Goal: Information Seeking & Learning: Learn about a topic

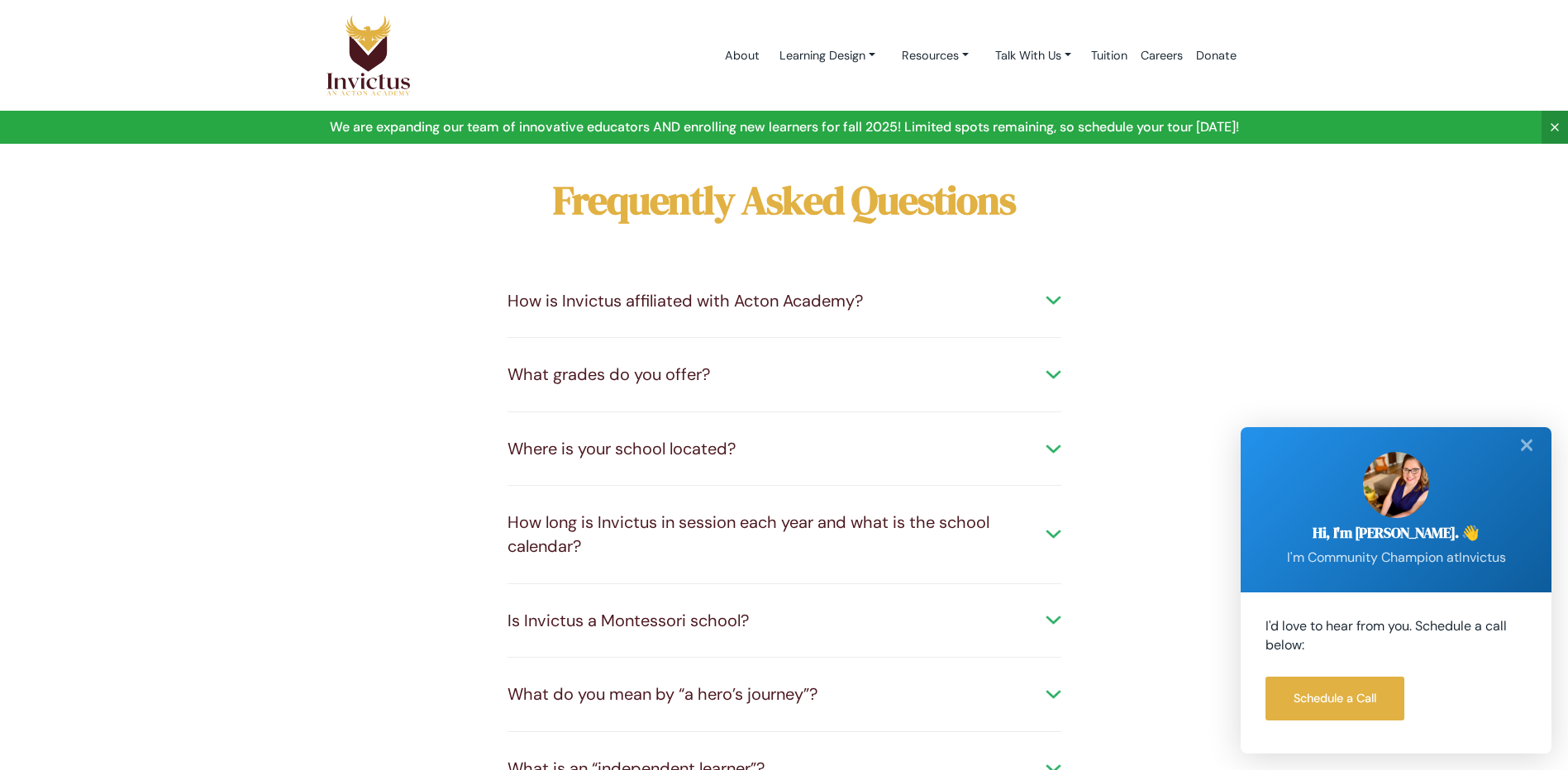
click at [1045, 369] on div "What grades do you offer?" at bounding box center [784, 375] width 554 height 24
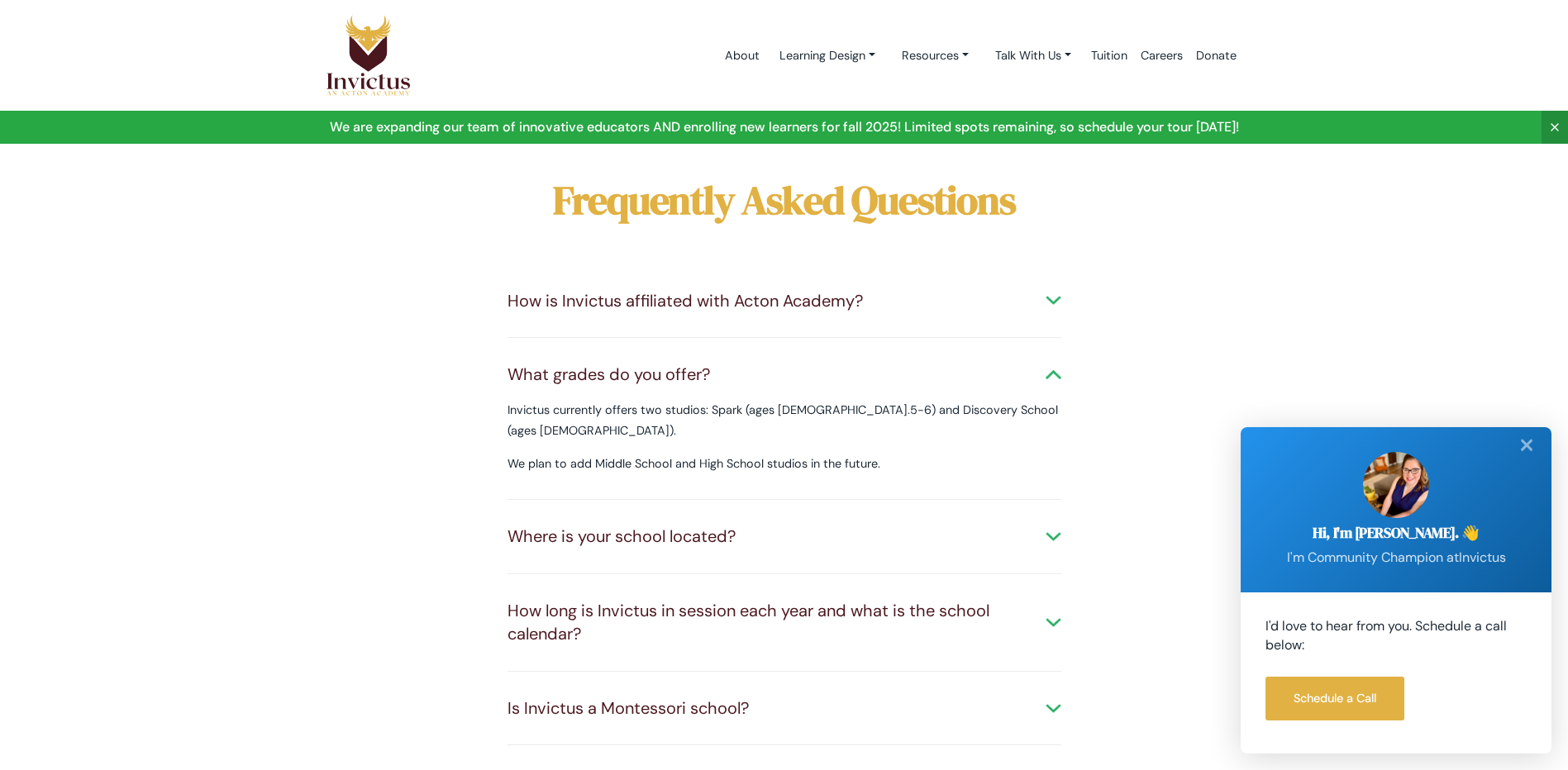
click at [1048, 697] on div "Is Invictus a Montessori school?" at bounding box center [784, 709] width 554 height 24
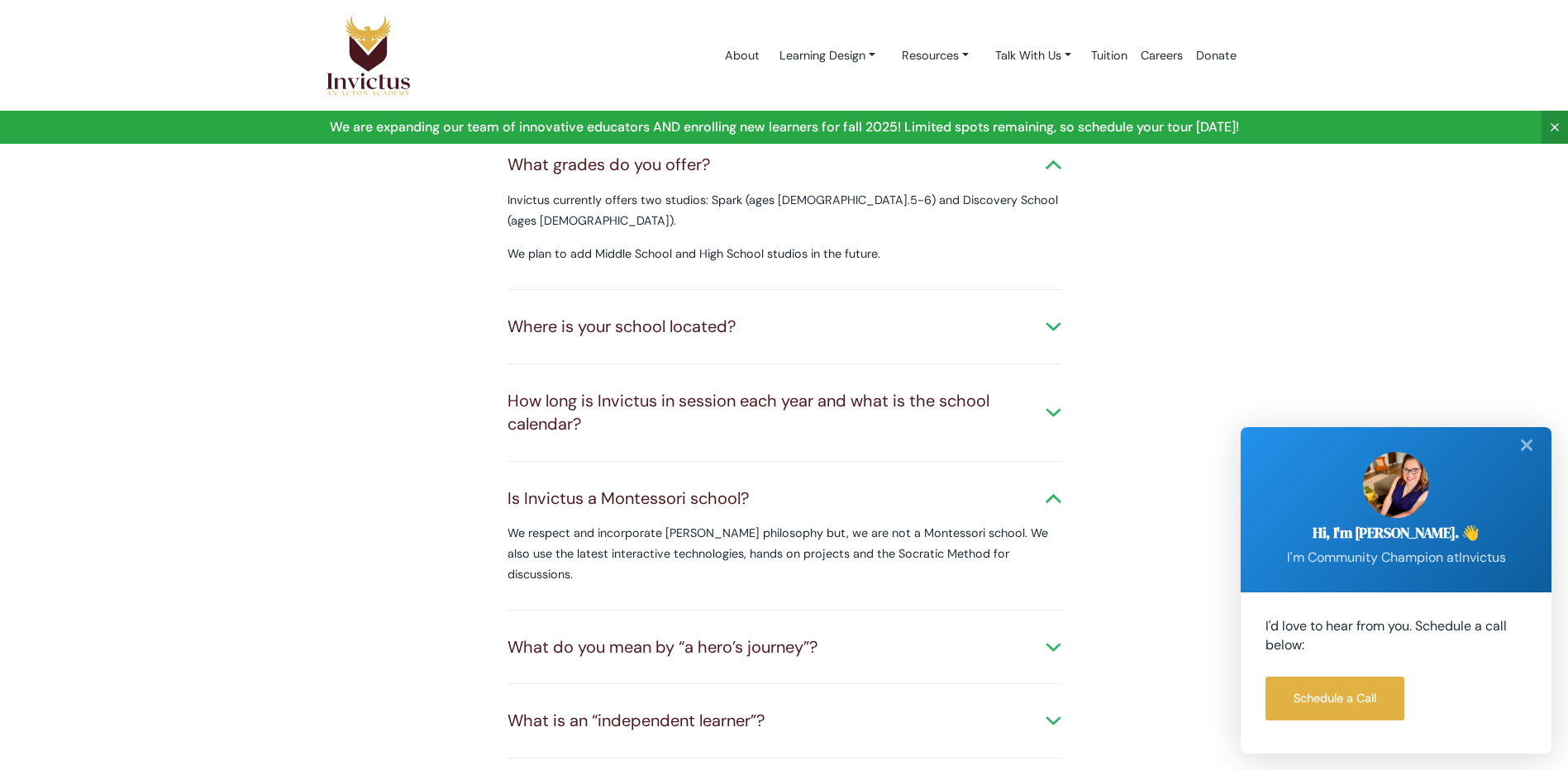
scroll to position [248, 0]
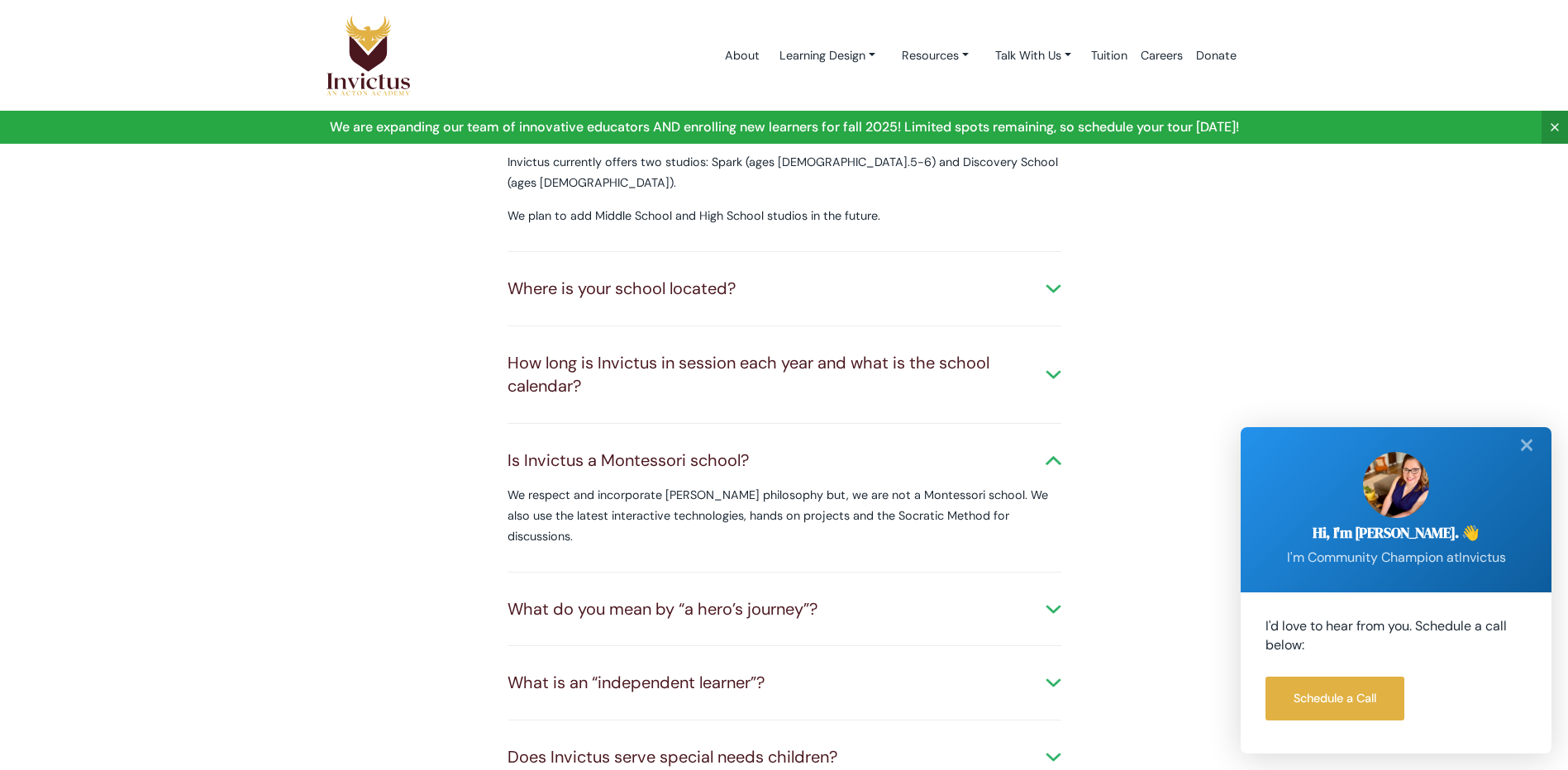
click at [1060, 671] on div "What is an “independent learner”?" at bounding box center [784, 683] width 554 height 24
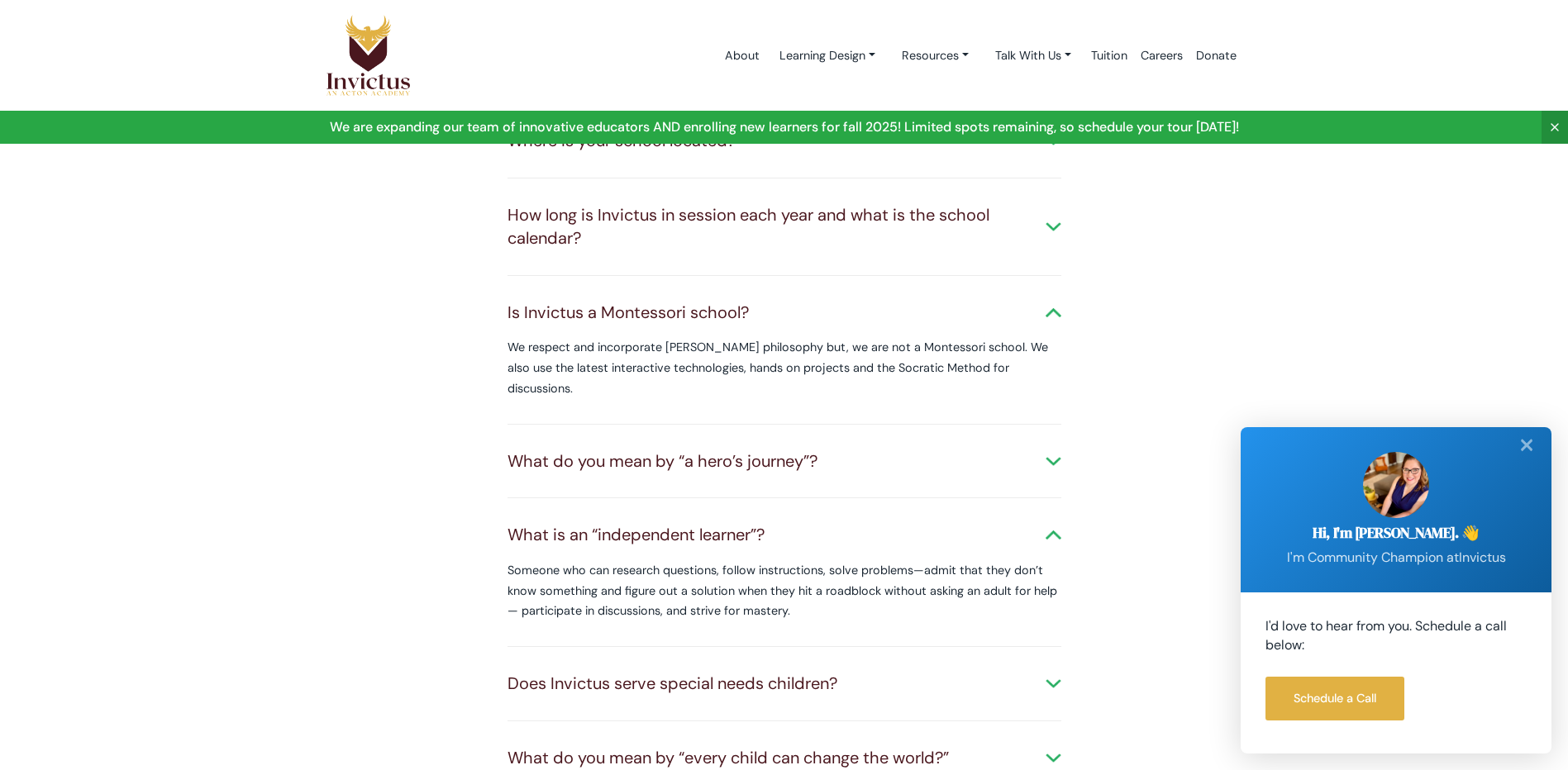
scroll to position [496, 0]
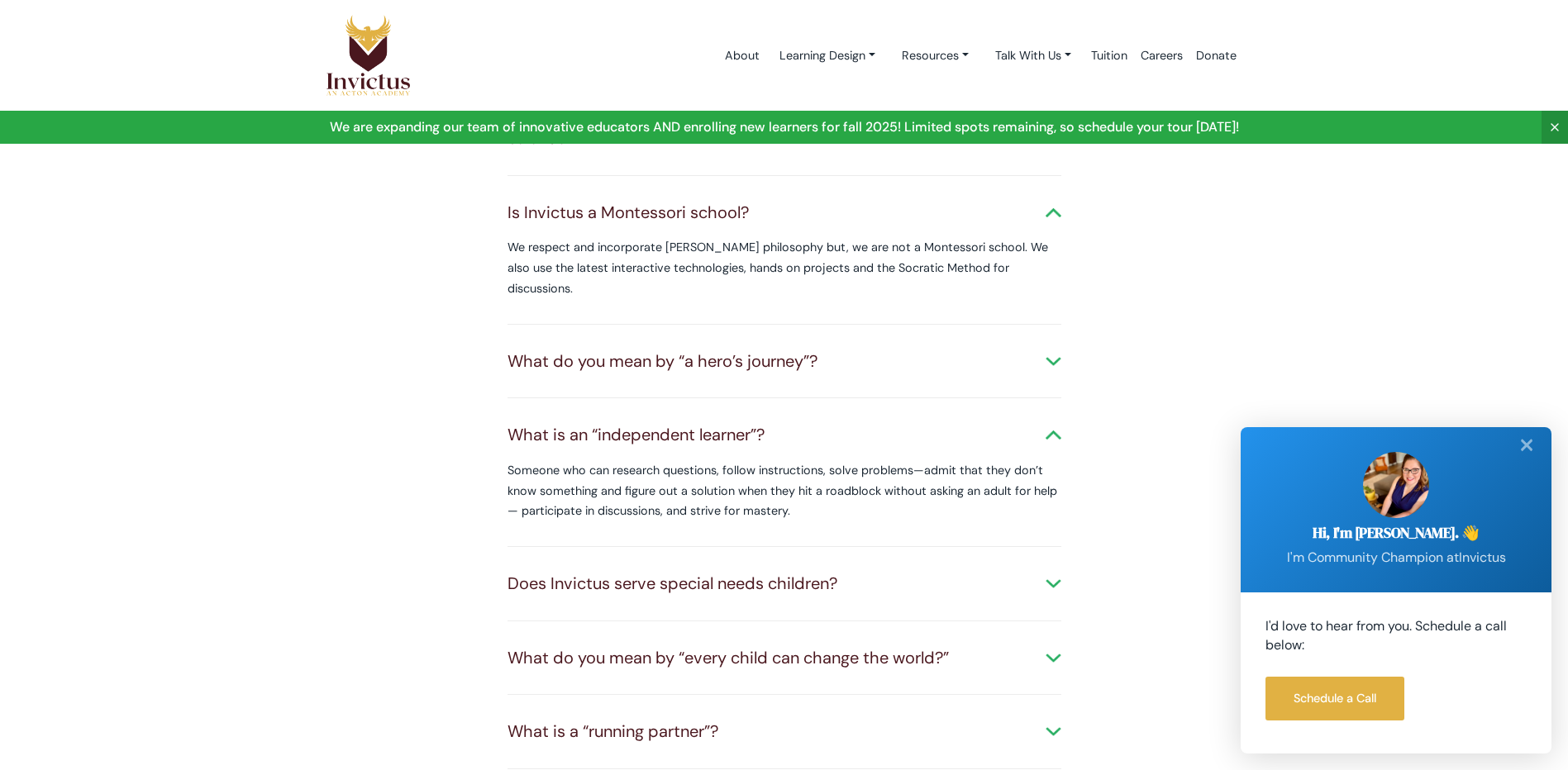
click at [1049, 572] on div "Does Invictus serve special needs children?" at bounding box center [784, 584] width 554 height 24
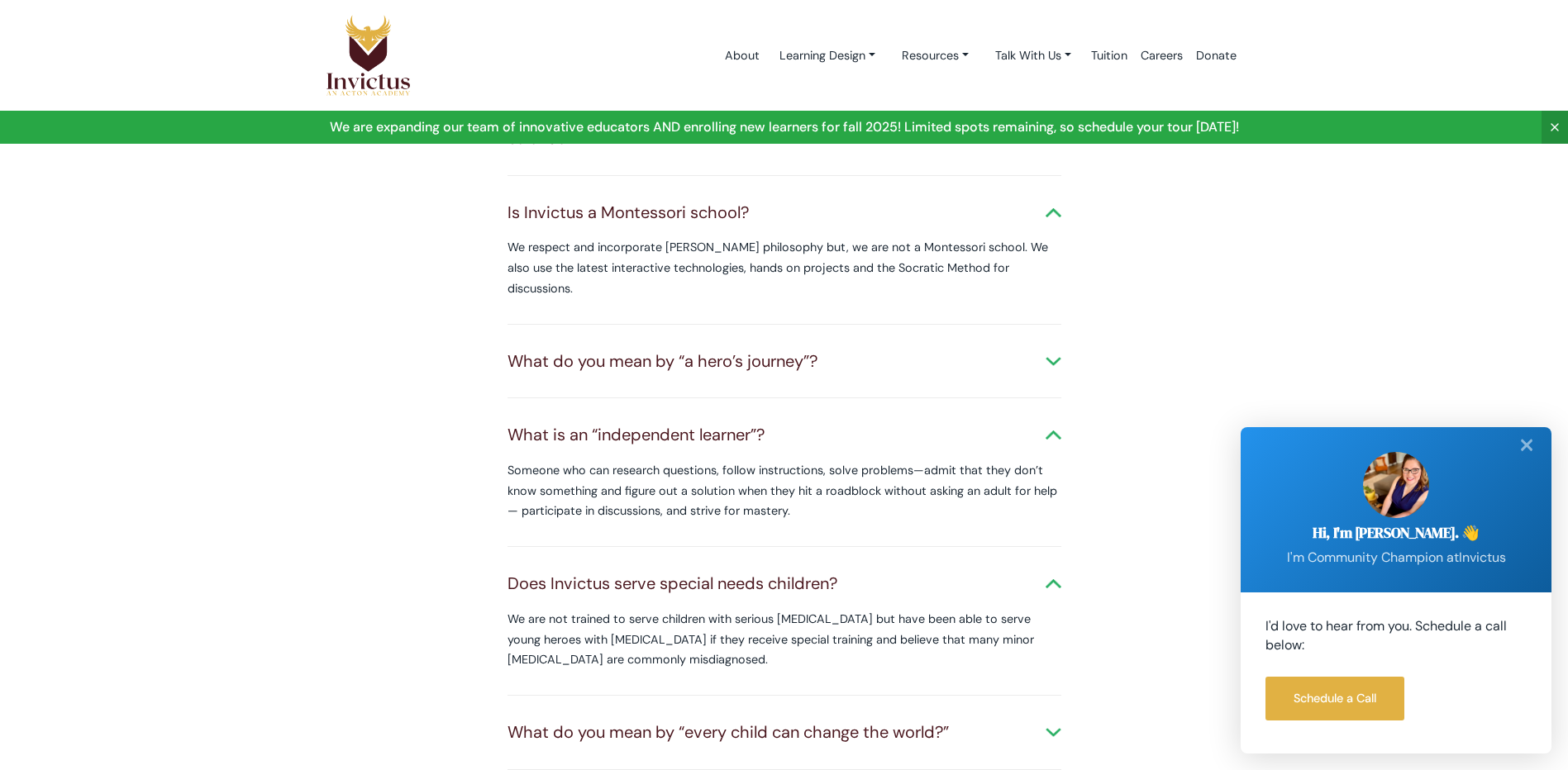
click at [1049, 572] on div "Does Invictus serve special needs children?" at bounding box center [784, 584] width 554 height 24
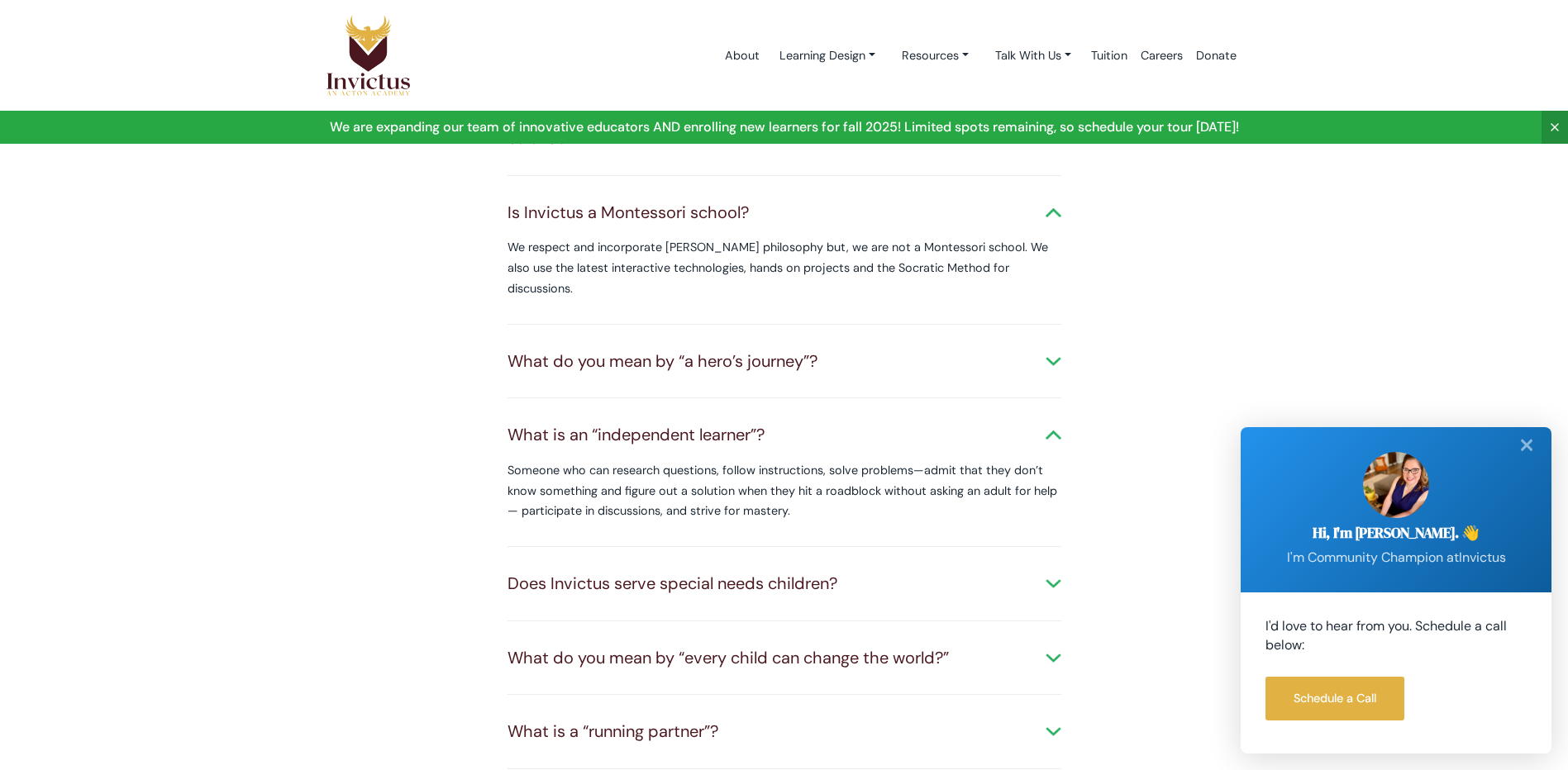
click at [1050, 646] on div "What do you mean by “every child can change the world?”" at bounding box center [784, 658] width 554 height 24
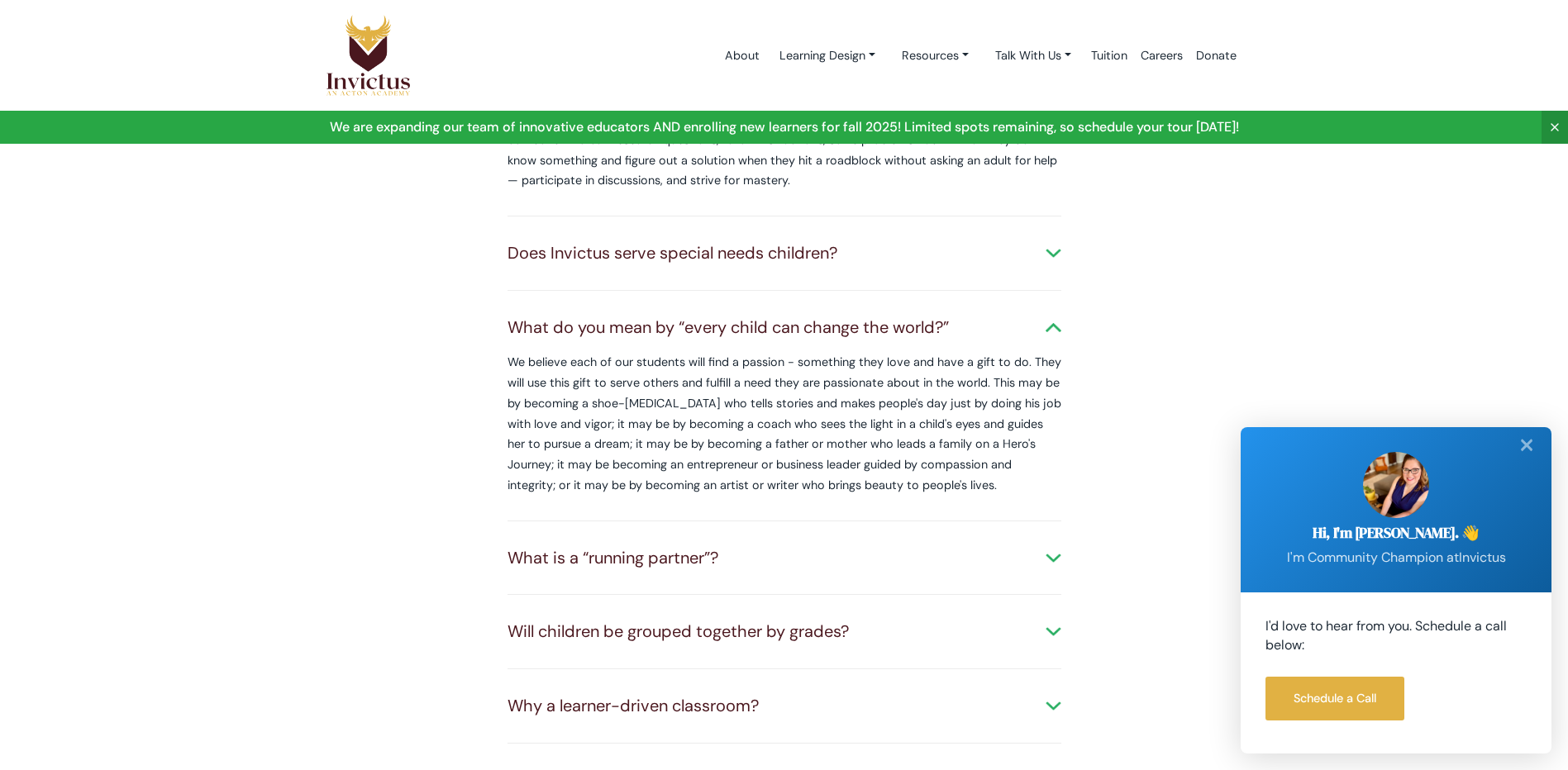
scroll to position [909, 0]
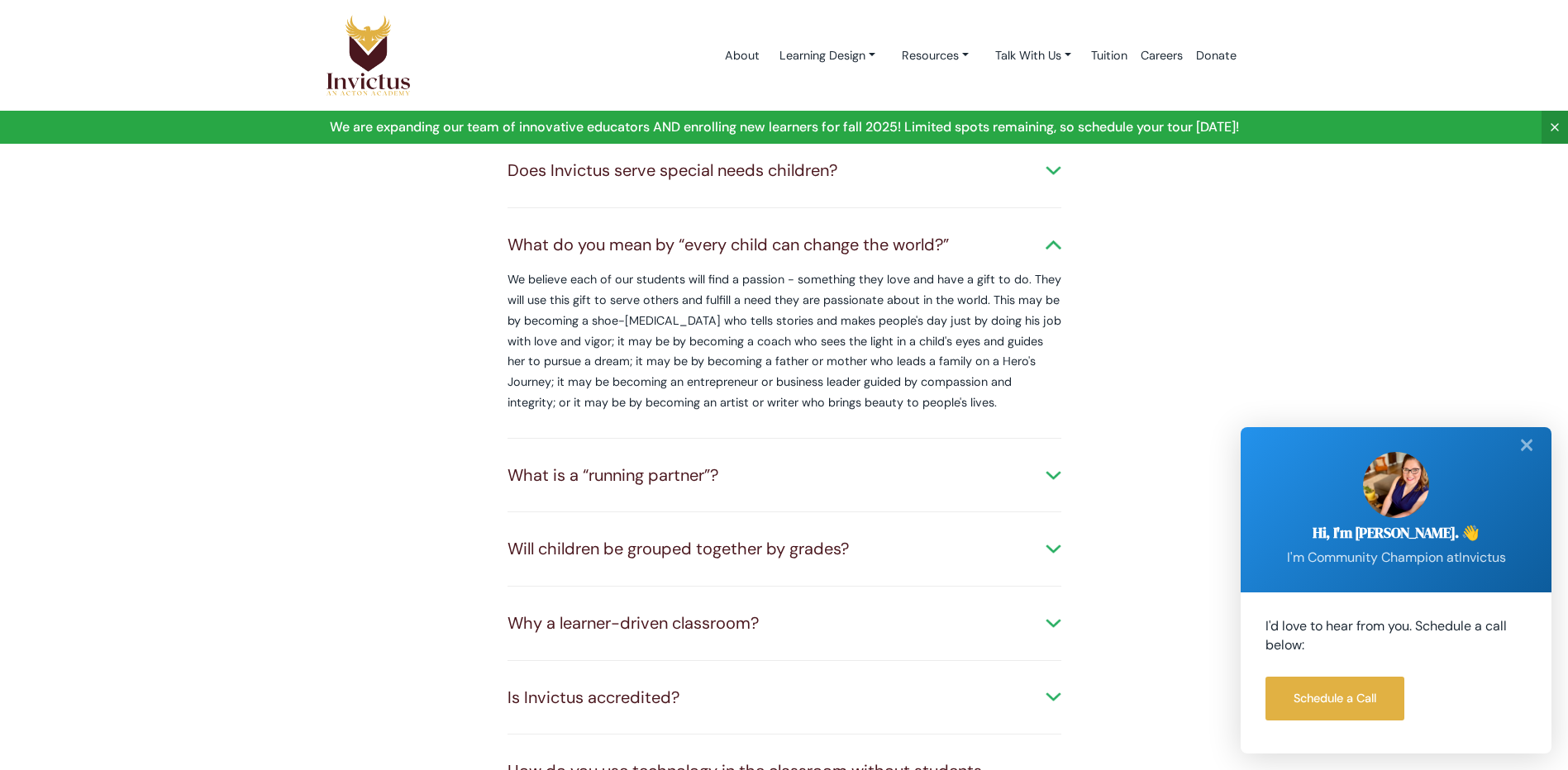
click at [1054, 537] on div "Will children be grouped together by grades?" at bounding box center [784, 549] width 554 height 24
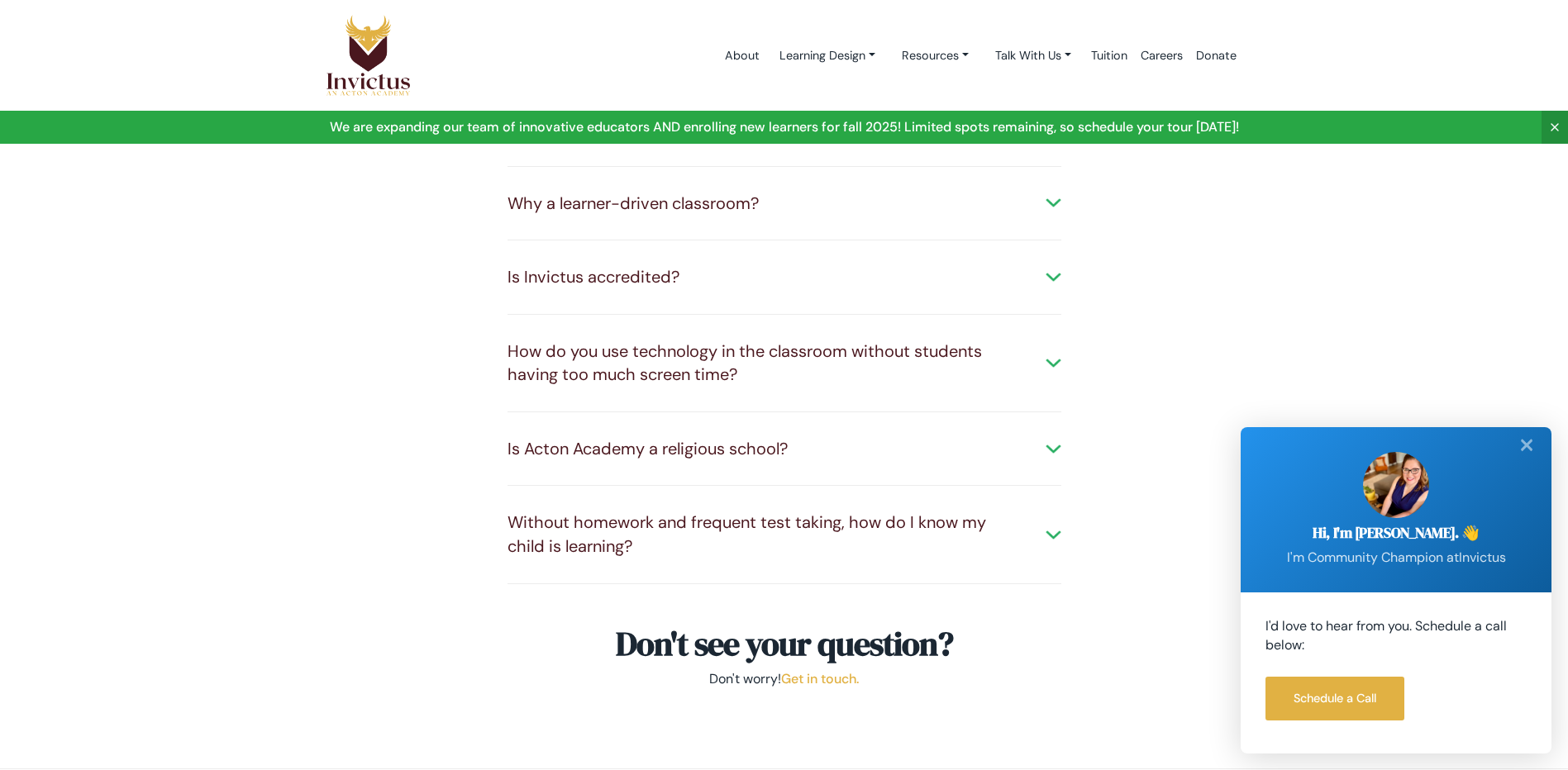
scroll to position [1405, 0]
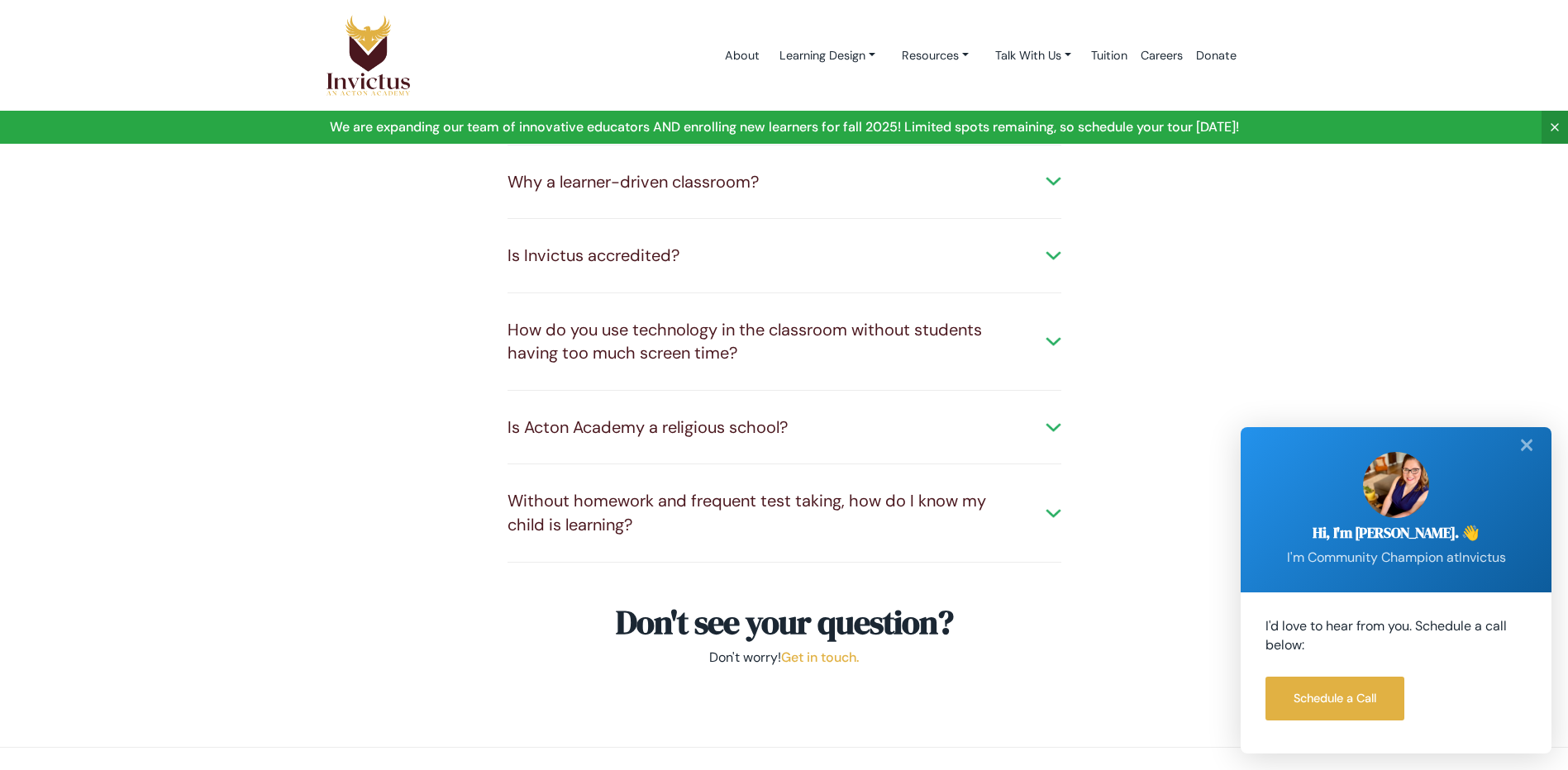
click at [1052, 416] on div "Is Acton Academy a religious school?" at bounding box center [784, 428] width 554 height 24
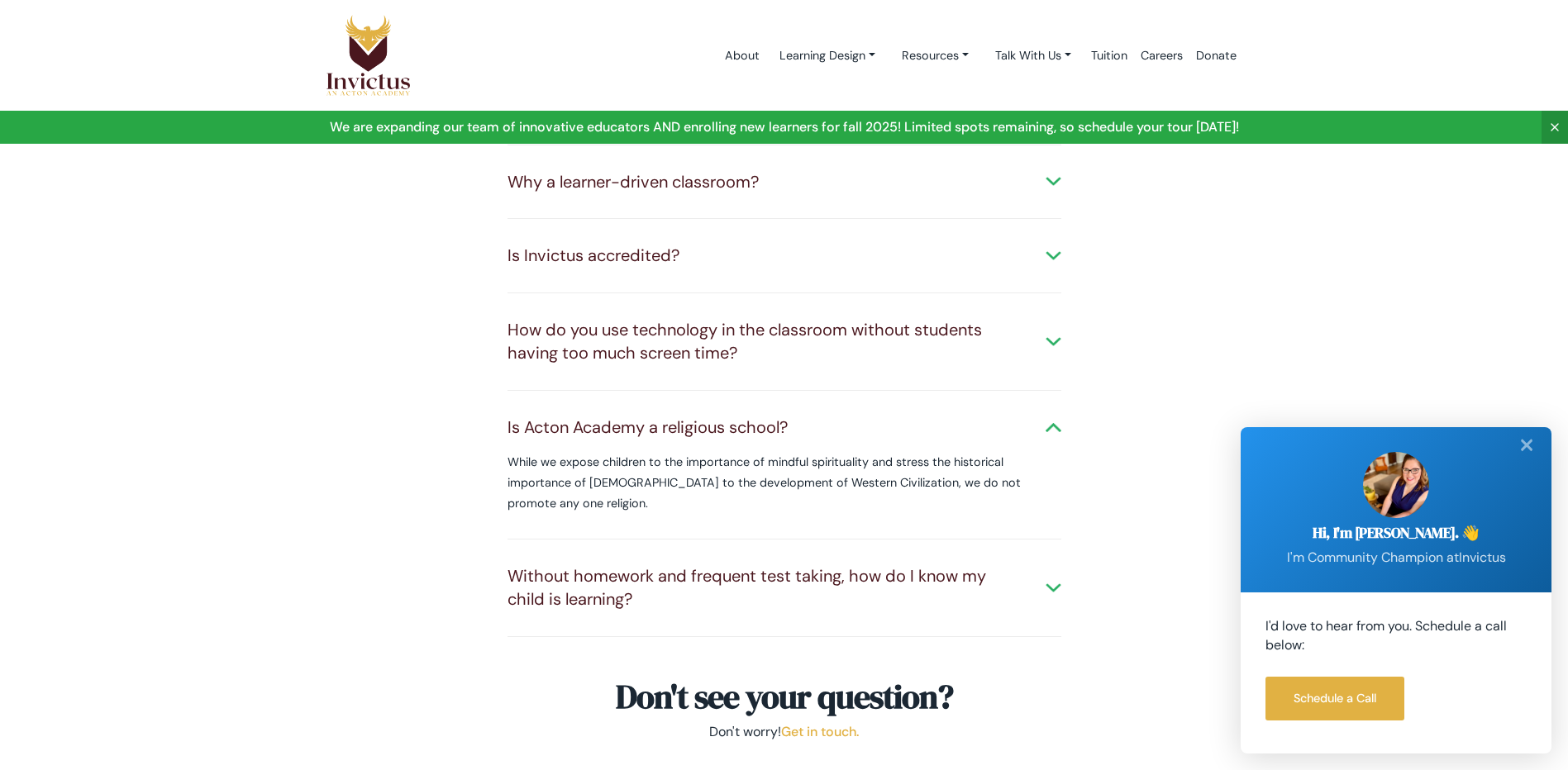
click at [1054, 567] on div "Without homework and frequent test taking, how do I know my child is learning?" at bounding box center [784, 588] width 554 height 47
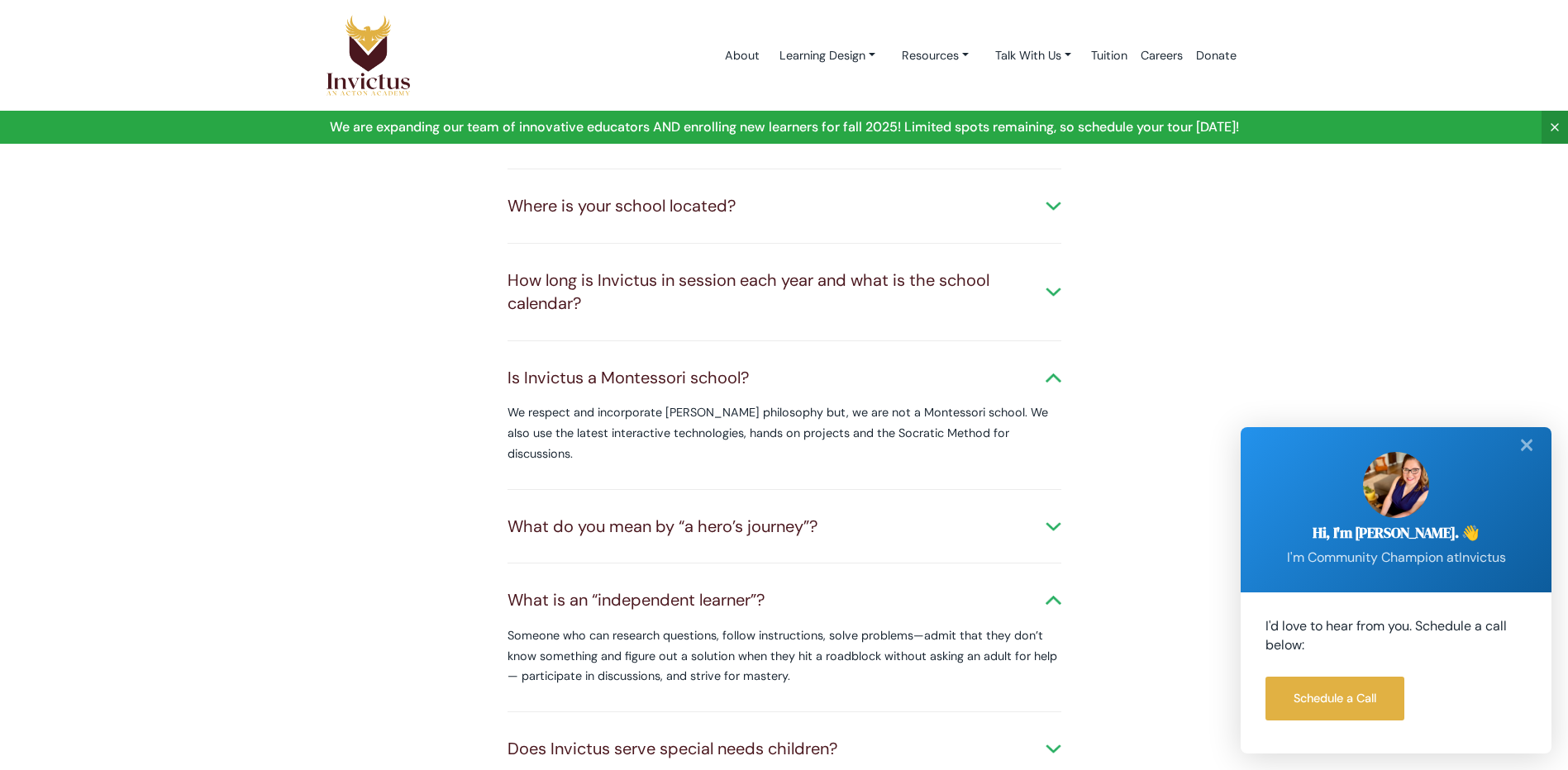
scroll to position [0, 0]
